Goal: Task Accomplishment & Management: Manage account settings

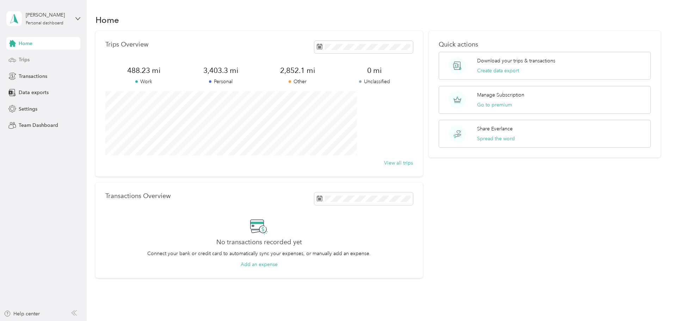
click at [23, 61] on span "Trips" at bounding box center [24, 59] width 11 height 7
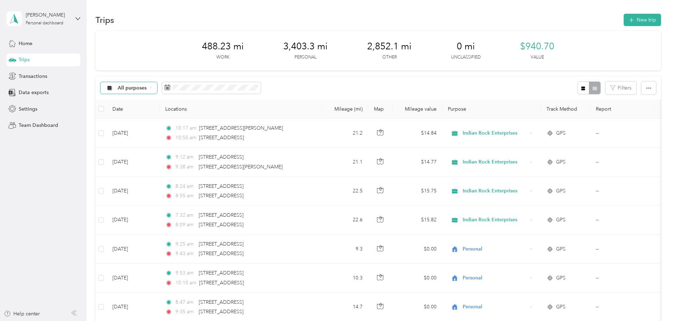
click at [147, 91] on span "All purposes" at bounding box center [132, 88] width 29 height 5
click at [181, 162] on span "Indian Rock Enterprises" at bounding box center [192, 162] width 55 height 7
click at [578, 88] on div at bounding box center [589, 87] width 23 height 13
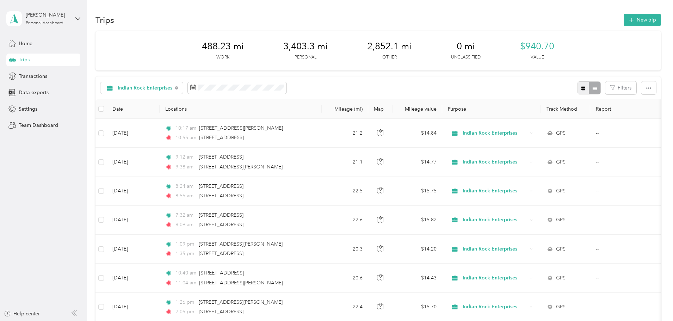
click at [581, 89] on icon "button" at bounding box center [583, 88] width 5 height 5
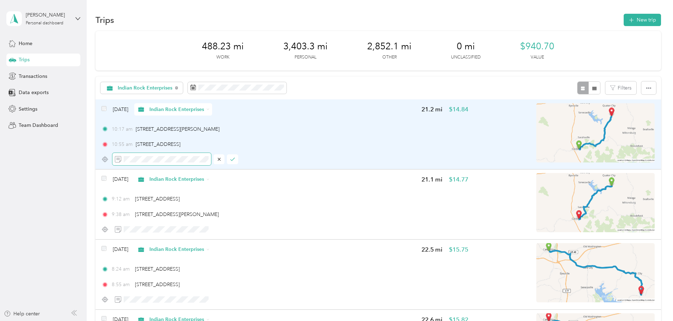
click at [169, 158] on span at bounding box center [161, 159] width 99 height 12
click at [238, 162] on button "button" at bounding box center [232, 159] width 11 height 10
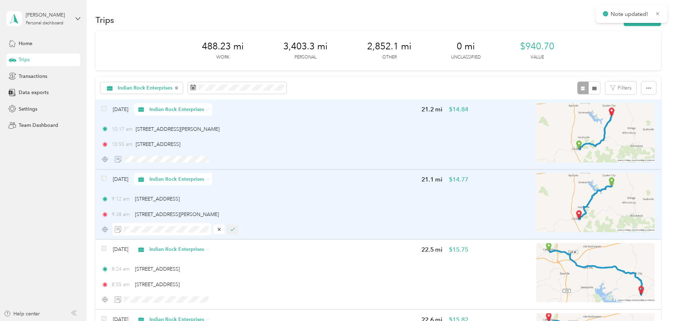
click at [235, 229] on icon "button" at bounding box center [232, 229] width 5 height 5
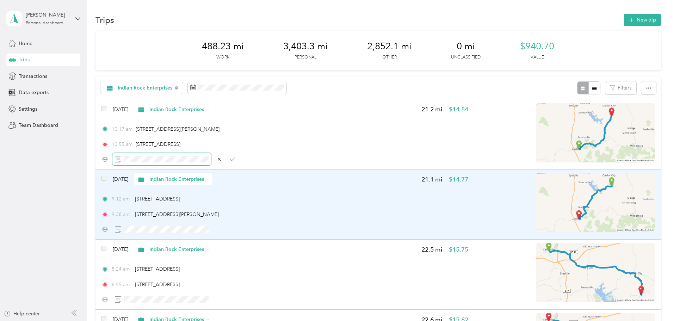
scroll to position [0, 15]
click at [235, 159] on icon "button" at bounding box center [232, 159] width 5 height 5
click at [234, 230] on icon "button" at bounding box center [233, 229] width 4 height 3
